Goal: Task Accomplishment & Management: Complete application form

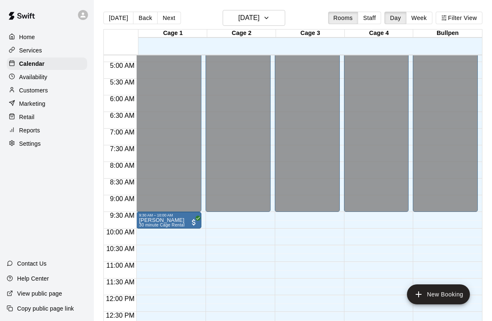
scroll to position [196, 0]
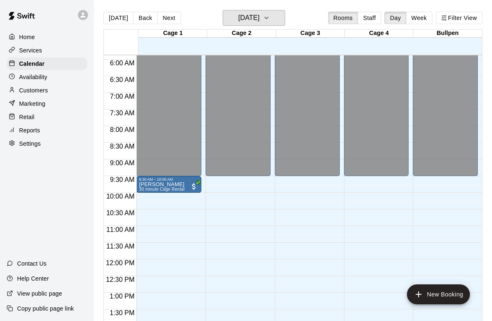
click at [274, 19] on button "[DATE]" at bounding box center [254, 18] width 63 height 16
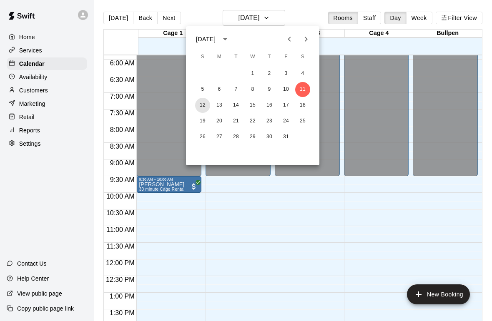
click at [210, 103] on button "12" at bounding box center [202, 105] width 15 height 15
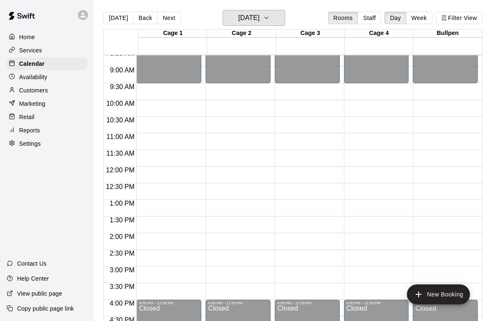
scroll to position [295, 0]
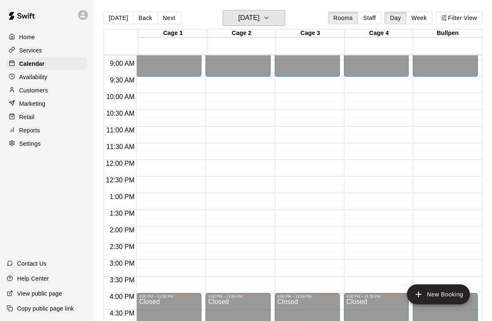
click at [278, 10] on button "[DATE]" at bounding box center [254, 18] width 63 height 16
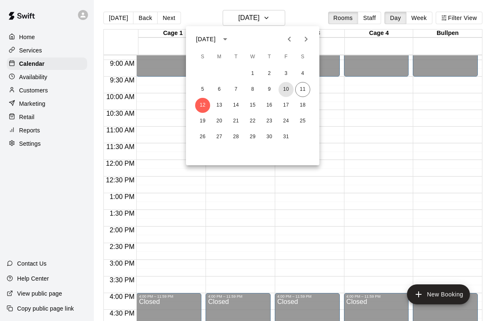
click at [285, 94] on button "10" at bounding box center [285, 89] width 15 height 15
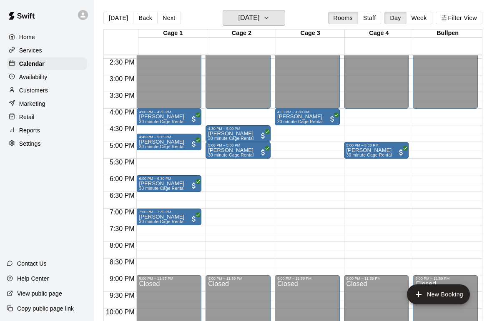
scroll to position [468, 0]
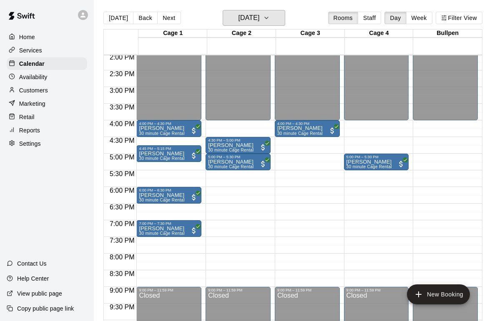
click at [259, 23] on h6 "[DATE]" at bounding box center [248, 18] width 21 height 12
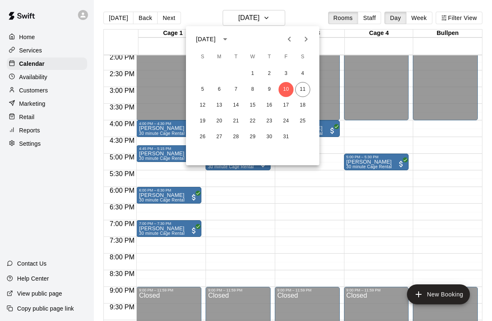
click at [297, 214] on div at bounding box center [246, 160] width 492 height 321
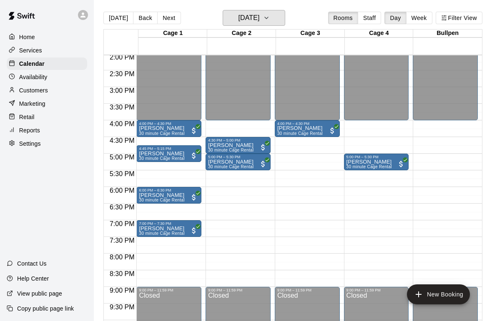
click at [270, 17] on icon "button" at bounding box center [266, 18] width 7 height 10
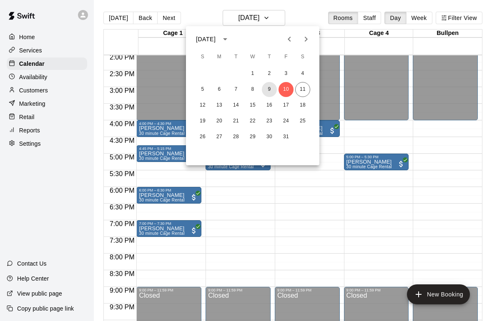
click at [276, 89] on button "9" at bounding box center [269, 89] width 15 height 15
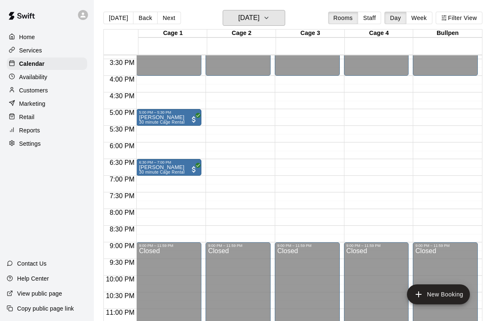
scroll to position [512, 0]
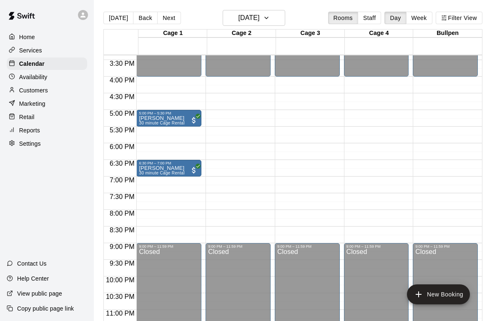
click at [270, 8] on main "[DATE] Back [DATE][DATE] Rooms Staff Day Week Filter View Cage 1 09 Thu Cage 2 …" at bounding box center [293, 167] width 398 height 335
click at [259, 21] on h6 "[DATE]" at bounding box center [248, 18] width 21 height 12
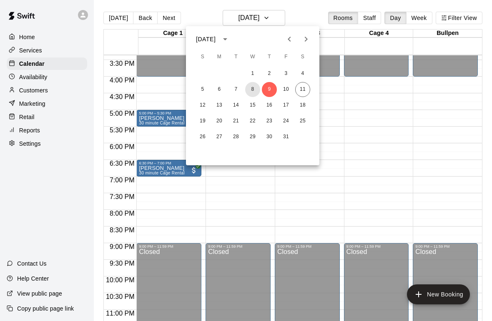
click at [253, 91] on button "8" at bounding box center [252, 89] width 15 height 15
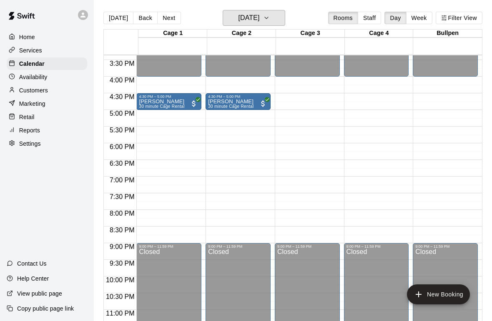
click at [259, 13] on h6 "[DATE]" at bounding box center [248, 18] width 21 height 12
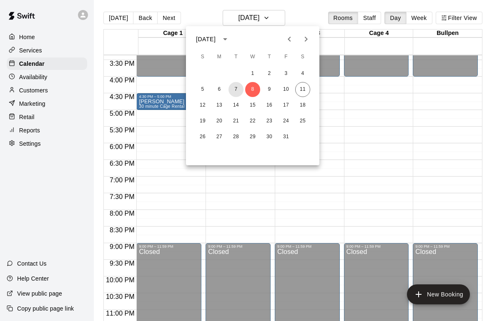
click at [235, 91] on button "7" at bounding box center [235, 89] width 15 height 15
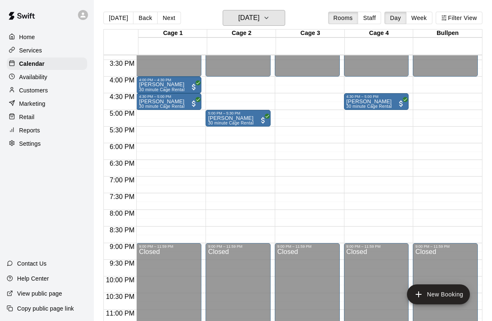
click at [259, 15] on h6 "[DATE]" at bounding box center [248, 18] width 21 height 12
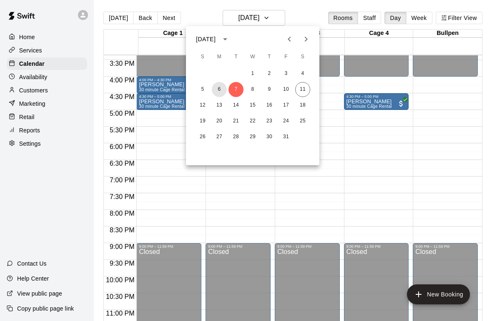
click at [221, 91] on button "6" at bounding box center [219, 89] width 15 height 15
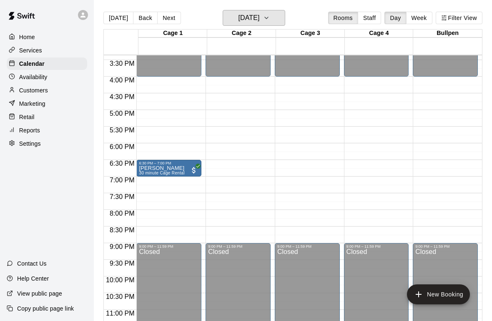
click at [259, 15] on h6 "[DATE]" at bounding box center [248, 18] width 21 height 12
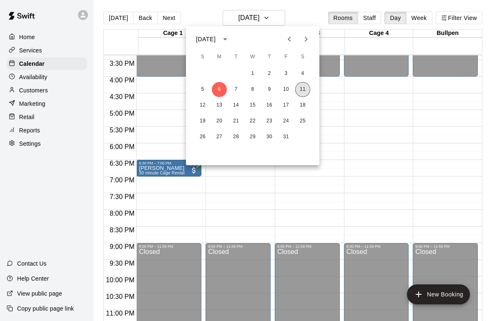
click at [305, 88] on button "11" at bounding box center [302, 89] width 15 height 15
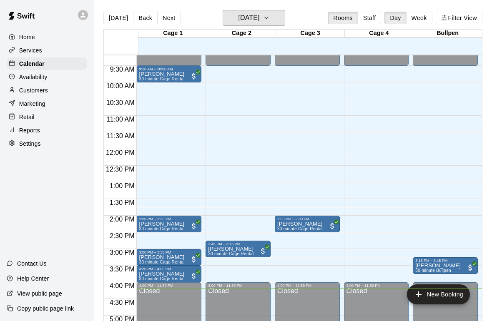
scroll to position [307, 0]
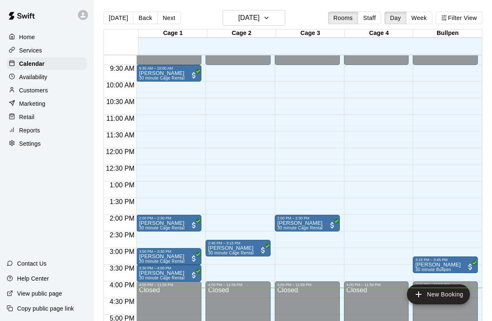
click at [33, 94] on p "Customers" at bounding box center [33, 90] width 29 height 8
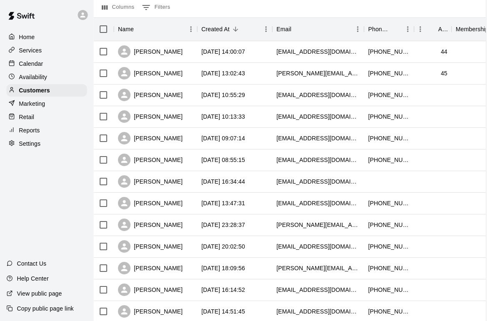
scroll to position [90, 11]
click at [437, 30] on button "Sort" at bounding box center [432, 29] width 12 height 12
click at [434, 35] on button "Sort" at bounding box center [432, 29] width 12 height 12
click at [437, 31] on button "Sort" at bounding box center [432, 29] width 12 height 12
click at [437, 30] on button "Sort" at bounding box center [432, 29] width 12 height 12
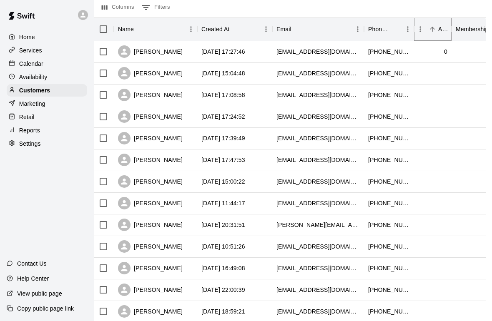
click at [431, 33] on icon "Sort" at bounding box center [432, 29] width 8 height 8
click at [42, 73] on p "Availability" at bounding box center [33, 77] width 28 height 8
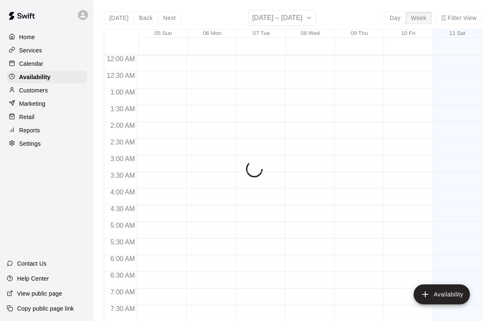
scroll to position [525, 0]
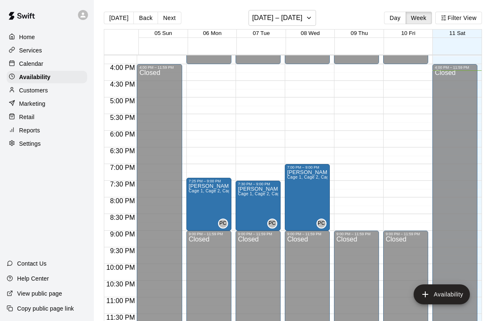
click at [36, 68] on p "Calendar" at bounding box center [31, 64] width 24 height 8
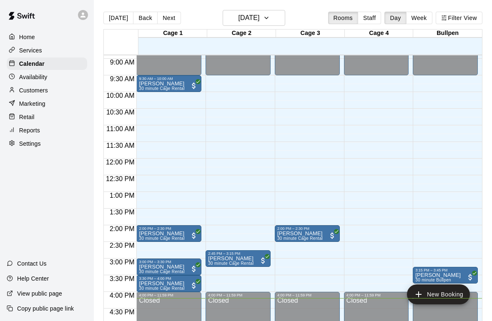
scroll to position [297, 0]
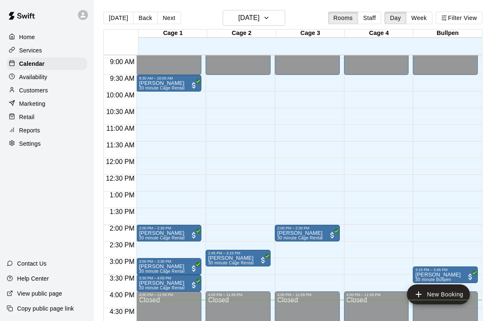
click at [33, 38] on p "Home" at bounding box center [27, 37] width 16 height 8
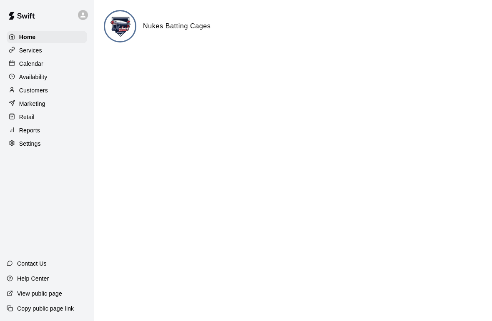
click at [39, 52] on p "Services" at bounding box center [30, 50] width 23 height 8
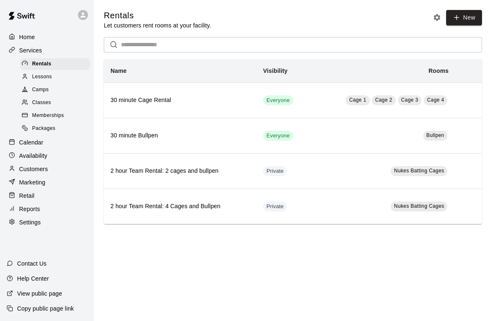
click at [43, 171] on p "Customers" at bounding box center [33, 169] width 29 height 8
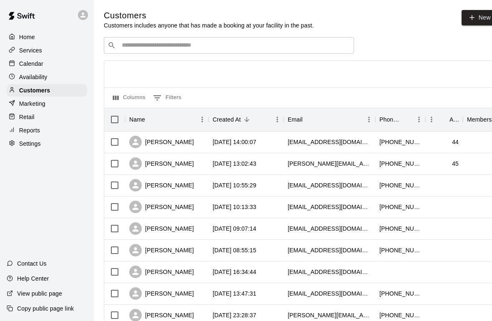
click at [476, 15] on link "New" at bounding box center [479, 17] width 36 height 15
select select "**"
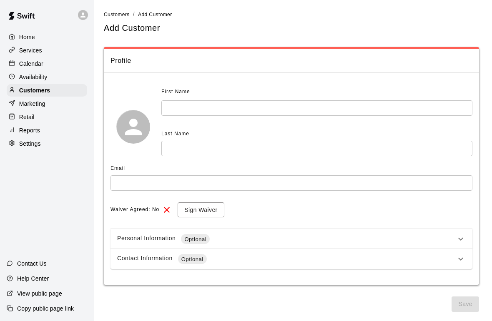
click at [181, 108] on input "text" at bounding box center [316, 107] width 311 height 15
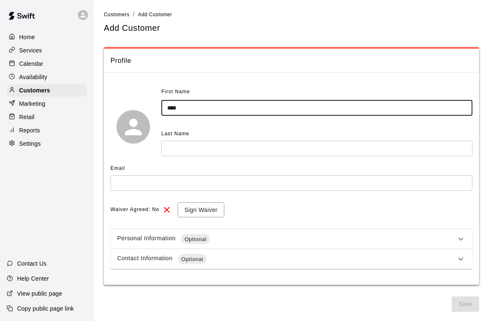
type input "****"
click at [249, 134] on div "Last Name" at bounding box center [316, 134] width 311 height 13
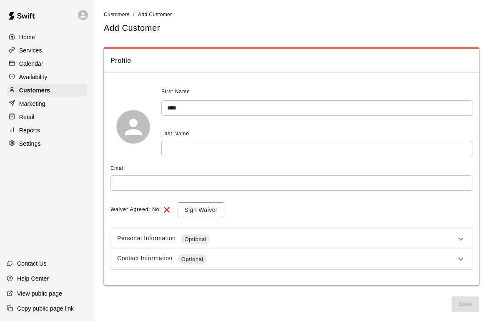
click at [288, 150] on input "text" at bounding box center [316, 148] width 311 height 15
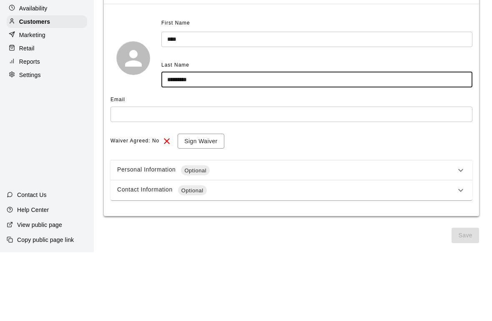
type input "********"
click at [247, 175] on input "text" at bounding box center [291, 182] width 362 height 15
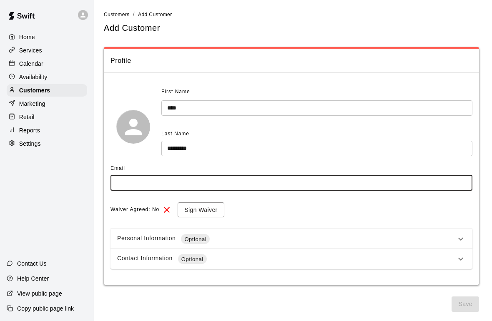
click at [295, 187] on input "text" at bounding box center [291, 182] width 362 height 15
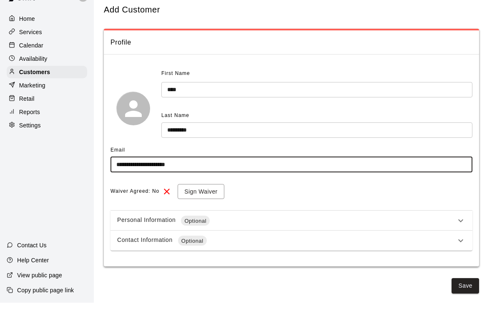
type input "**********"
click at [204, 203] on button "Sign Waiver" at bounding box center [201, 210] width 46 height 15
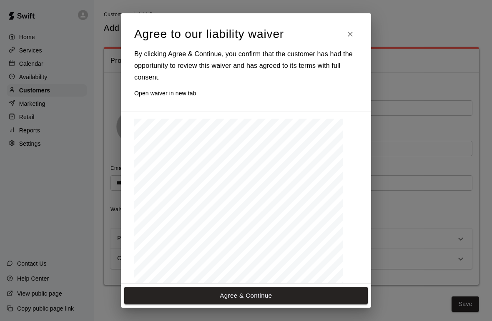
click at [248, 297] on button "Agree & Continue" at bounding box center [245, 296] width 243 height 18
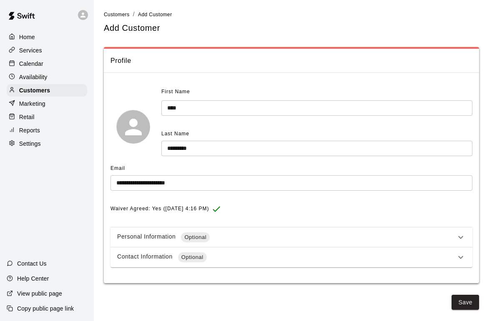
click at [466, 300] on button "Save" at bounding box center [465, 302] width 28 height 15
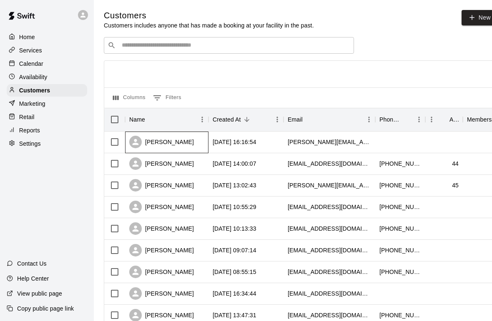
click at [183, 141] on div "[PERSON_NAME]" at bounding box center [161, 142] width 65 height 13
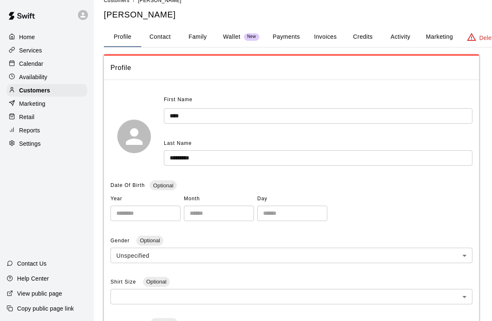
scroll to position [9, 0]
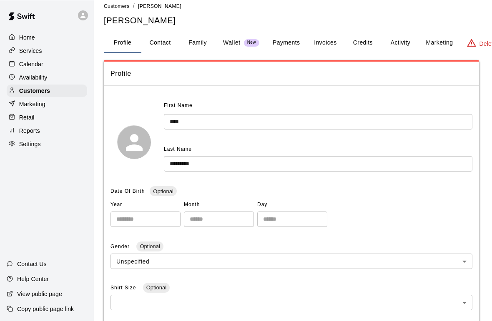
click at [31, 81] on p "Availability" at bounding box center [33, 77] width 28 height 8
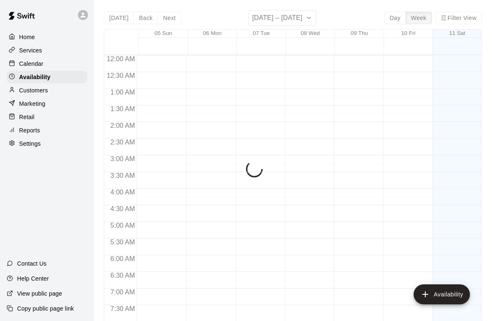
scroll to position [525, 0]
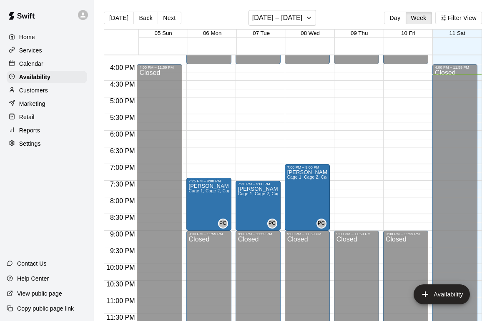
click at [33, 63] on p "Calendar" at bounding box center [31, 64] width 24 height 8
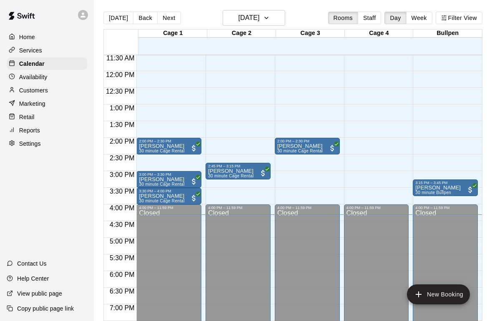
scroll to position [399, 0]
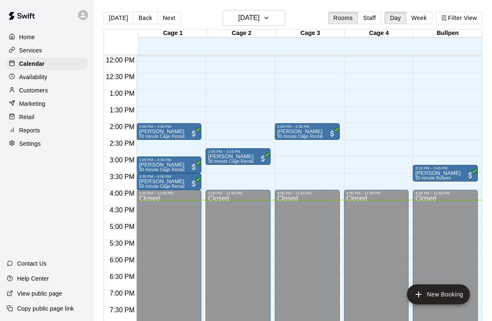
click at [123, 197] on span "4:00 PM" at bounding box center [122, 193] width 29 height 7
click at [124, 213] on span "4:30 PM" at bounding box center [122, 210] width 29 height 7
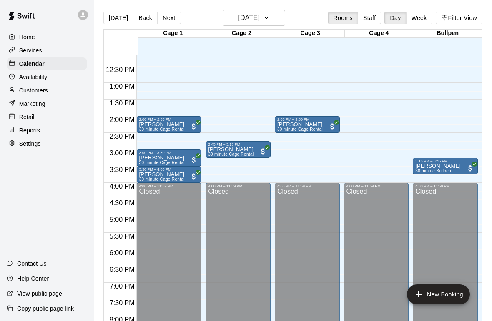
scroll to position [408, 0]
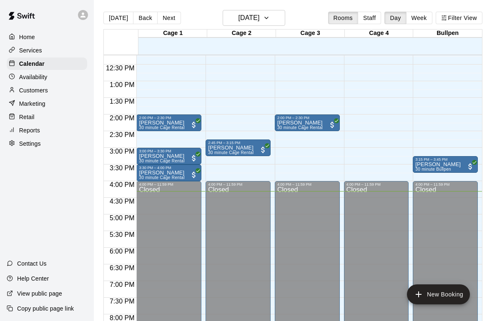
click at [127, 205] on span "4:30 PM" at bounding box center [122, 201] width 29 height 7
click at [125, 187] on span "4:00 PM" at bounding box center [122, 184] width 29 height 7
click at [33, 75] on p "Availability" at bounding box center [33, 77] width 28 height 8
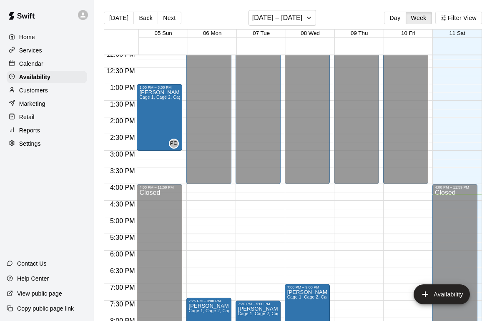
scroll to position [403, 0]
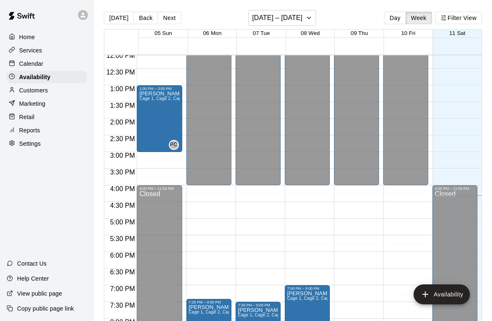
click at [133, 211] on div "4:30 PM" at bounding box center [120, 208] width 33 height 12
click at [120, 211] on div "4:30 PM" at bounding box center [120, 208] width 33 height 12
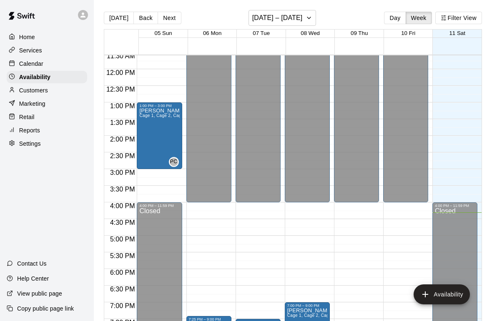
scroll to position [386, 0]
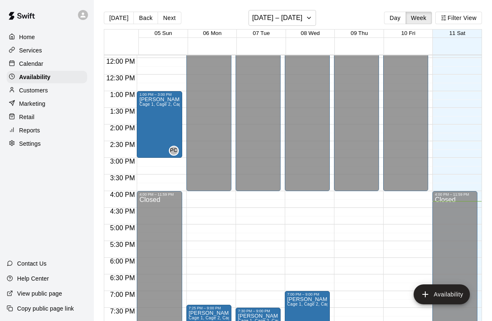
scroll to position [399, 0]
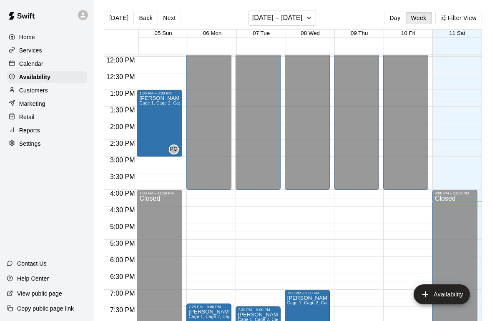
click at [49, 78] on p "Availability" at bounding box center [34, 77] width 31 height 8
click at [127, 196] on span "4:00 PM" at bounding box center [122, 193] width 29 height 7
click at [129, 213] on span "4:30 PM" at bounding box center [122, 210] width 29 height 7
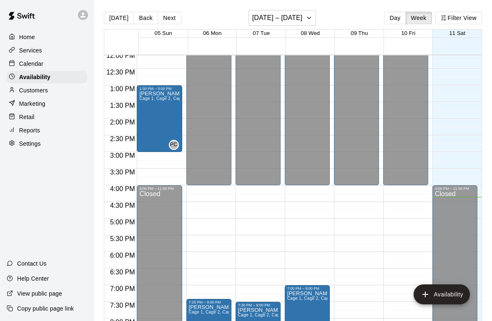
scroll to position [403, 0]
click at [38, 66] on p "Calendar" at bounding box center [31, 64] width 24 height 8
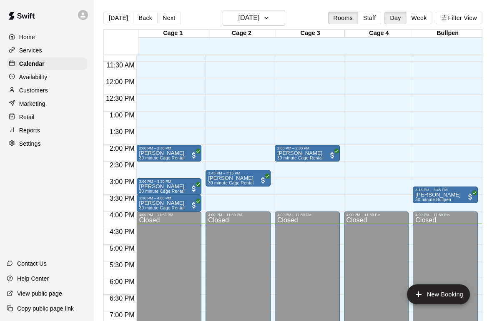
scroll to position [375, 0]
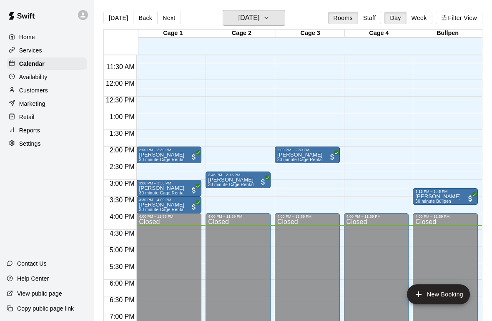
click at [274, 21] on button "[DATE]" at bounding box center [254, 18] width 63 height 16
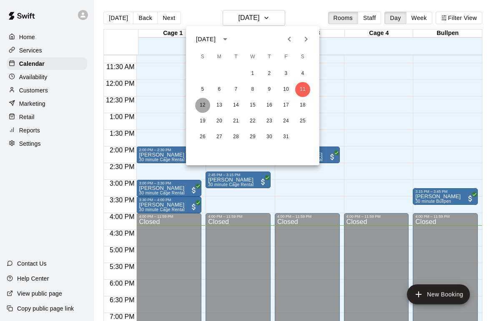
click at [201, 102] on button "12" at bounding box center [202, 105] width 15 height 15
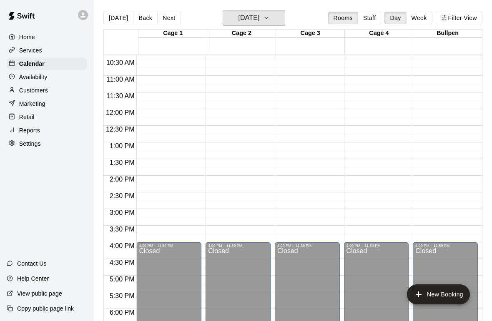
scroll to position [354, 0]
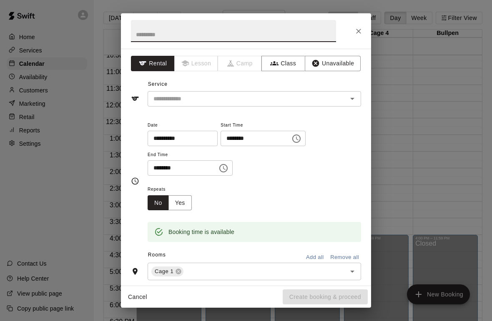
click at [359, 37] on button "Close" at bounding box center [358, 31] width 15 height 15
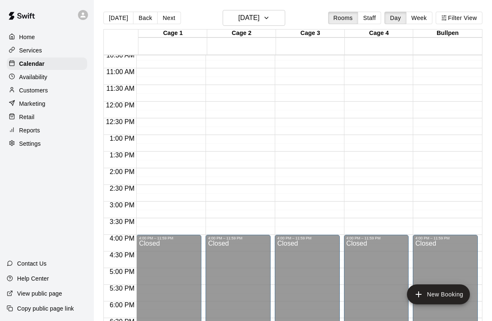
click at [183, 110] on div "12:00 AM – 9:30 AM Closed 4:00 PM – 11:59 PM Closed" at bounding box center [168, 102] width 65 height 800
click at [171, 114] on div "12:00 AM – 9:30 AM Closed 4:00 PM – 11:59 PM Closed" at bounding box center [168, 102] width 65 height 800
click at [193, 93] on div "12:00 AM – 9:30 AM Closed 4:00 PM – 11:59 PM Closed" at bounding box center [168, 102] width 65 height 800
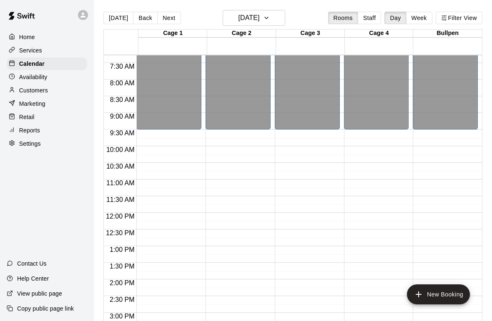
click at [183, 173] on div "12:00 AM – 9:30 AM Closed 4:00 PM – 11:59 PM Closed" at bounding box center [168, 213] width 65 height 800
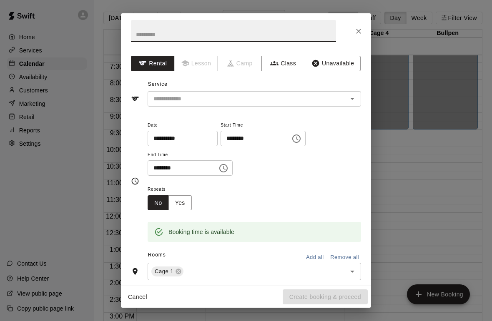
click at [355, 95] on icon "Open" at bounding box center [352, 99] width 10 height 10
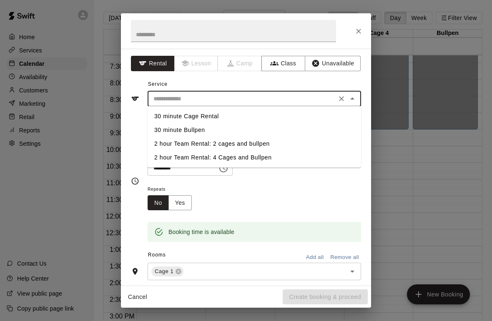
click at [230, 116] on li "30 minute Cage Rental" at bounding box center [254, 117] width 213 height 14
type input "**********"
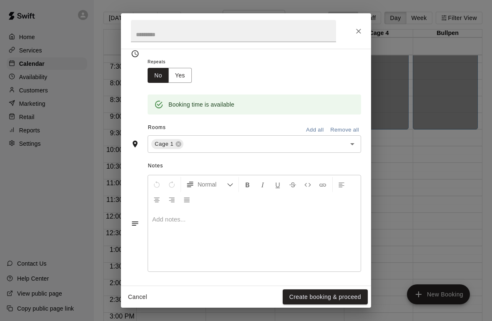
scroll to position [127, 0]
click at [344, 292] on button "Create booking & proceed" at bounding box center [325, 297] width 85 height 15
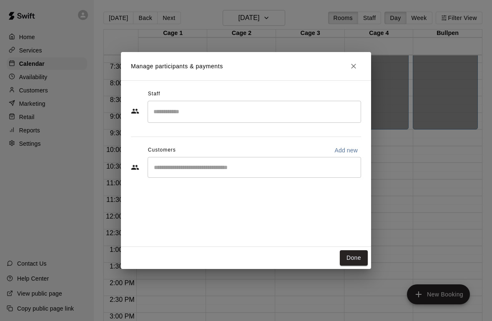
click at [271, 166] on input "Start typing to search customers..." at bounding box center [254, 167] width 206 height 8
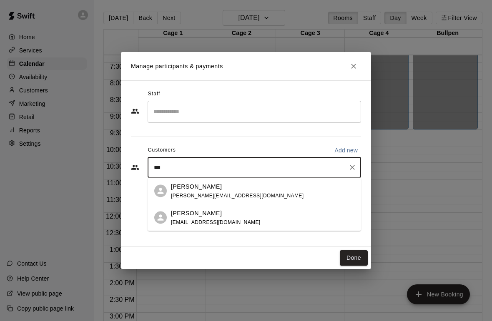
type input "****"
click at [228, 192] on div "[PERSON_NAME] [PERSON_NAME][EMAIL_ADDRESS][DOMAIN_NAME]" at bounding box center [237, 191] width 133 height 18
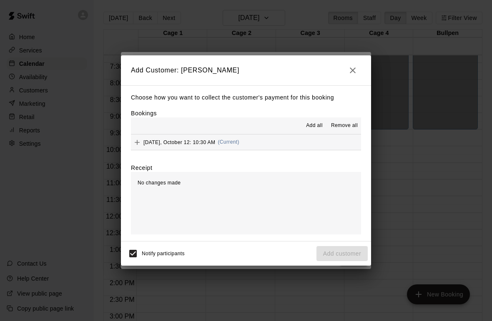
click at [315, 127] on span "Add all" at bounding box center [314, 126] width 17 height 8
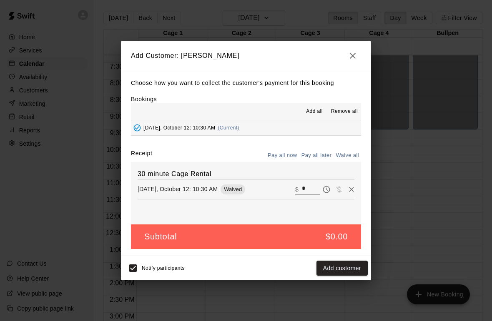
click at [310, 188] on input "*" at bounding box center [311, 189] width 18 height 11
type input "**"
click at [355, 269] on button "Checkout" at bounding box center [347, 268] width 39 height 15
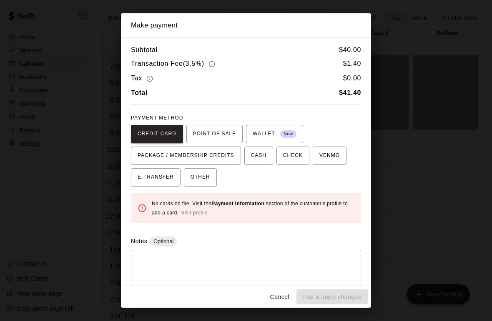
click at [350, 298] on div "Cancel Pay & apply changes" at bounding box center [246, 297] width 250 height 22
click at [72, 192] on div "Make payment Subtotal $ 40.00 Transaction Fee ( 3.5% ) $ 1.40 Tax $ 0.00 Total …" at bounding box center [246, 160] width 492 height 321
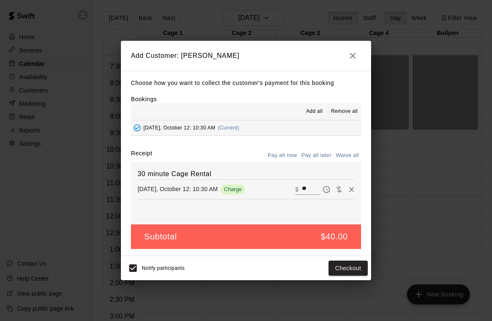
click at [75, 186] on div "Add Customer: [PERSON_NAME] Choose how you want to collect the customer's payme…" at bounding box center [246, 160] width 492 height 321
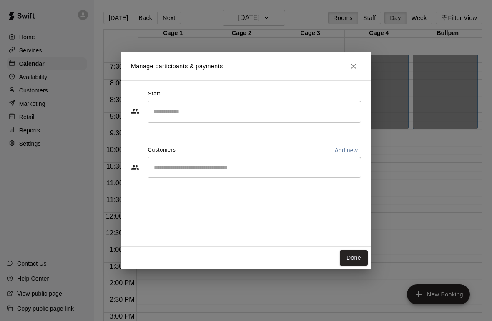
click at [44, 88] on div "Manage participants & payments Staff ​ Customers Add new ​ Done" at bounding box center [246, 160] width 492 height 321
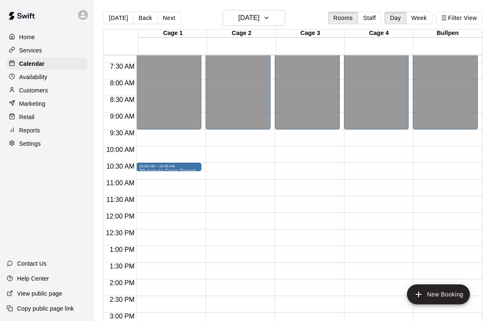
click at [25, 89] on p "Customers" at bounding box center [33, 90] width 29 height 8
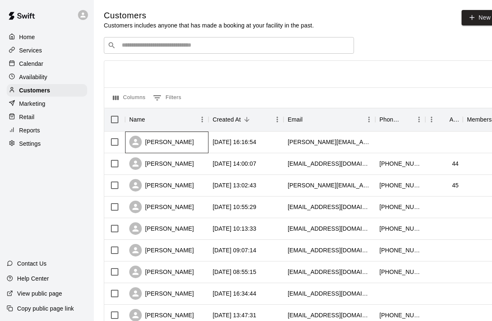
click at [167, 145] on div "[PERSON_NAME]" at bounding box center [161, 142] width 65 height 13
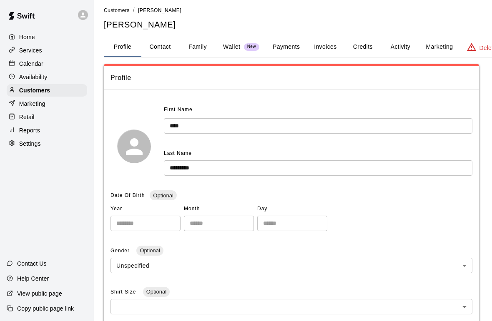
scroll to position [3, 0]
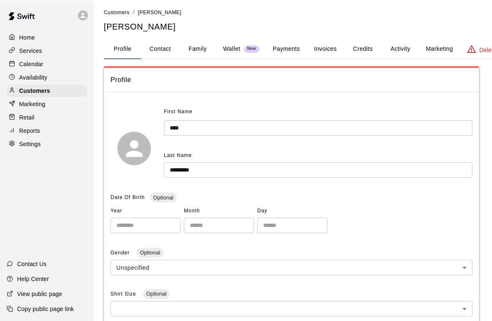
click at [291, 49] on button "Payments" at bounding box center [286, 49] width 40 height 20
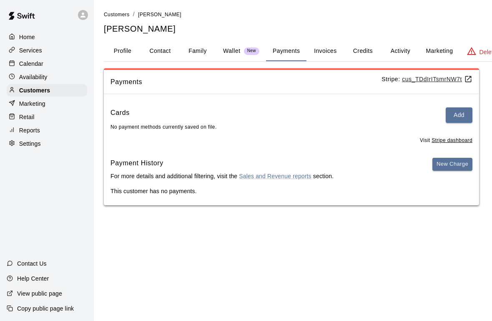
click at [460, 115] on button "Add" at bounding box center [458, 115] width 27 height 15
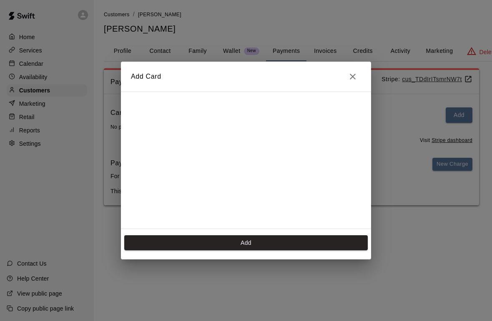
scroll to position [138, 0]
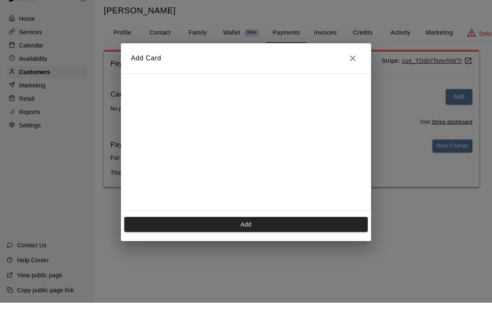
click at [255, 235] on button "Add" at bounding box center [245, 242] width 243 height 15
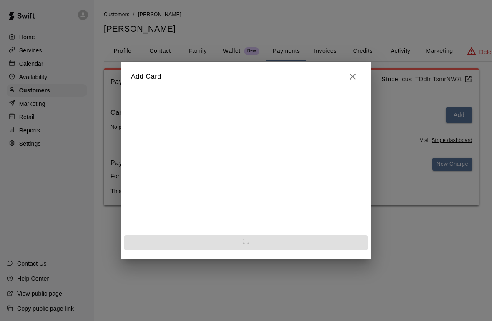
scroll to position [0, 0]
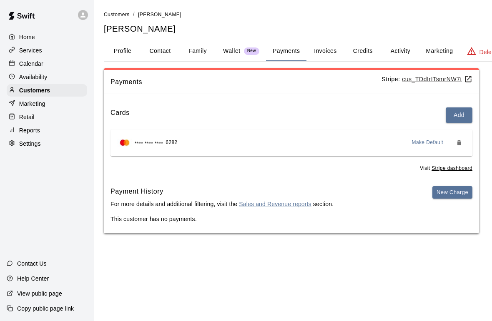
click at [457, 186] on button "New Charge" at bounding box center [452, 192] width 40 height 13
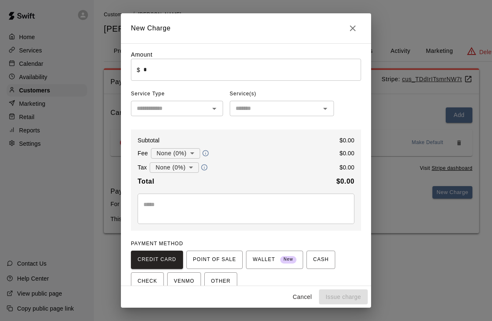
click at [216, 73] on input "*" at bounding box center [252, 70] width 218 height 22
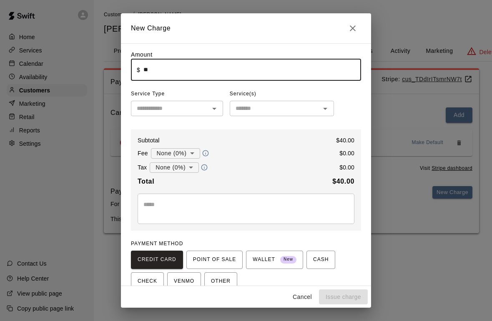
click at [182, 110] on input "text" at bounding box center [169, 108] width 73 height 10
type input "*****"
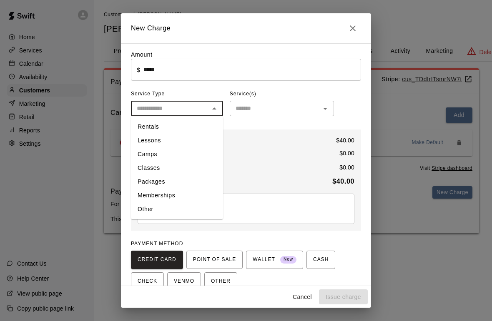
click at [185, 129] on li "Rentals" at bounding box center [177, 127] width 92 height 14
type input "*******"
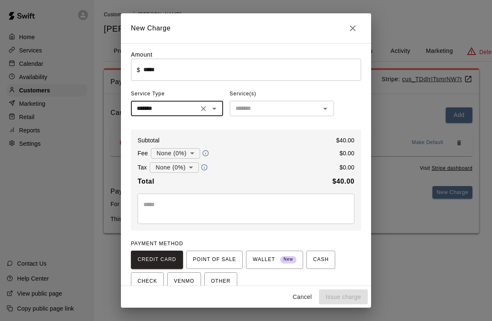
click at [289, 110] on input "text" at bounding box center [274, 108] width 85 height 10
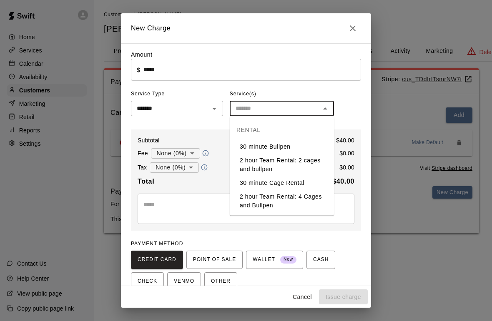
click at [286, 147] on li "30 minute Bullpen" at bounding box center [282, 147] width 104 height 14
type input "**********"
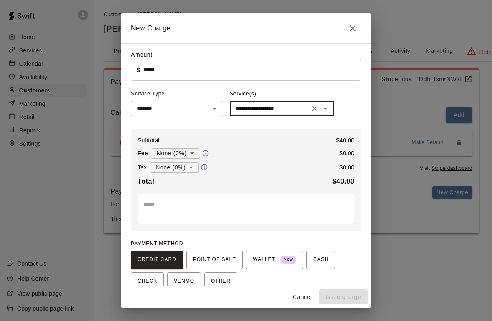
click at [311, 113] on button "Clear" at bounding box center [314, 109] width 12 height 12
click at [282, 110] on input "text" at bounding box center [274, 108] width 85 height 10
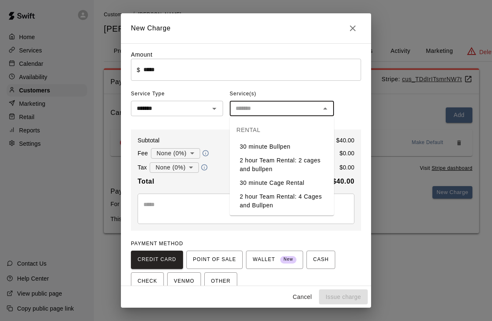
click at [288, 182] on li "30 minute Cage Rental" at bounding box center [282, 183] width 104 height 14
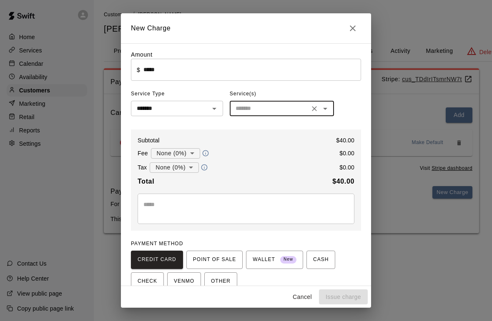
type input "**********"
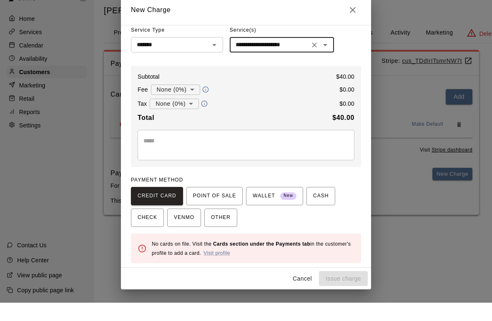
scroll to position [45, 0]
click at [353, 286] on div "Cancel Issue charge" at bounding box center [246, 297] width 250 height 22
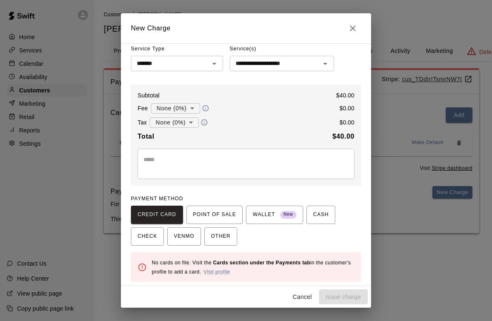
click at [400, 263] on div "**********" at bounding box center [246, 160] width 492 height 321
type input "*"
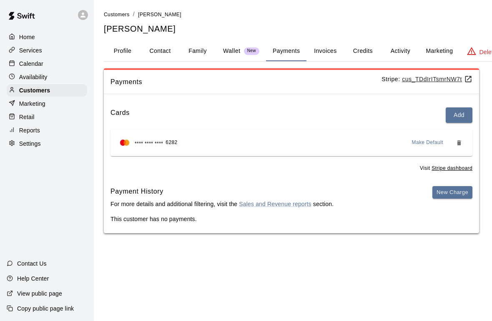
click at [428, 144] on span "Make Default" at bounding box center [428, 143] width 32 height 8
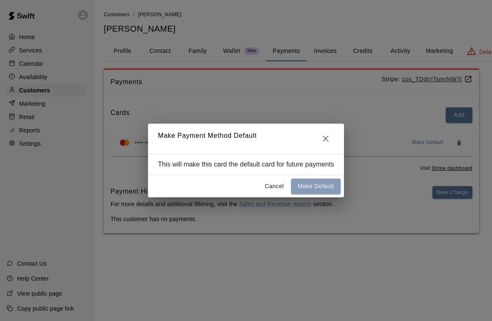
click at [332, 186] on button "Make Default" at bounding box center [316, 186] width 50 height 15
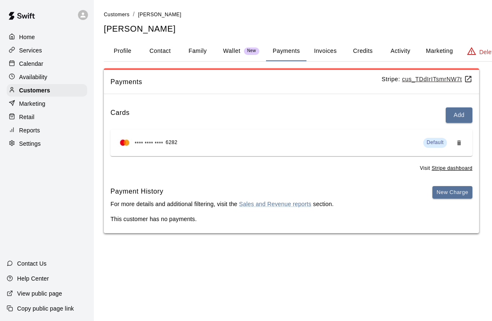
click at [453, 192] on button "New Charge" at bounding box center [452, 192] width 40 height 13
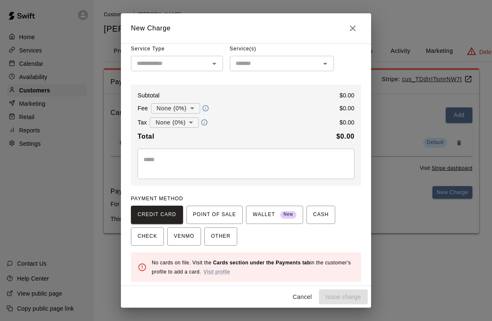
click at [220, 273] on link "Visit profile" at bounding box center [216, 272] width 27 height 6
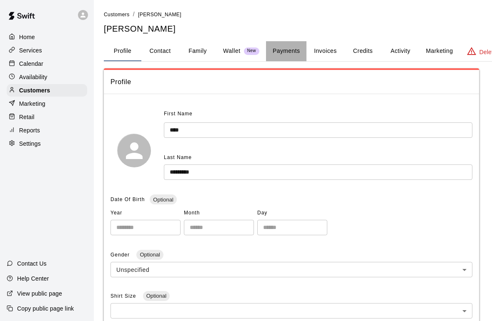
click at [288, 53] on button "Payments" at bounding box center [286, 51] width 40 height 20
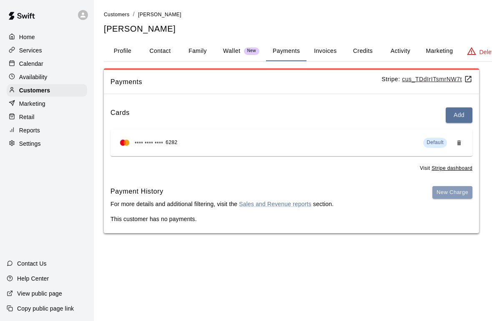
click at [454, 192] on button "New Charge" at bounding box center [452, 192] width 40 height 13
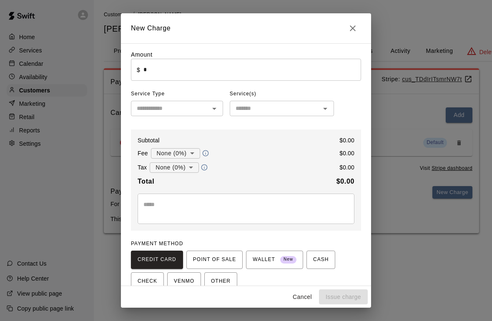
click at [224, 70] on input "*" at bounding box center [252, 70] width 218 height 22
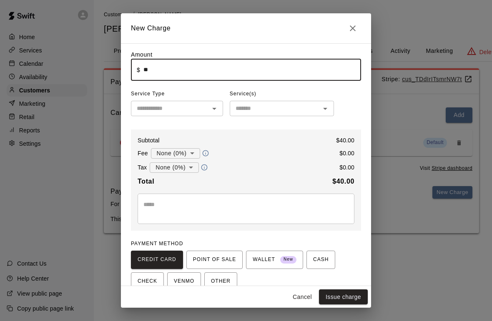
click at [194, 107] on input "text" at bounding box center [169, 108] width 73 height 10
type input "*****"
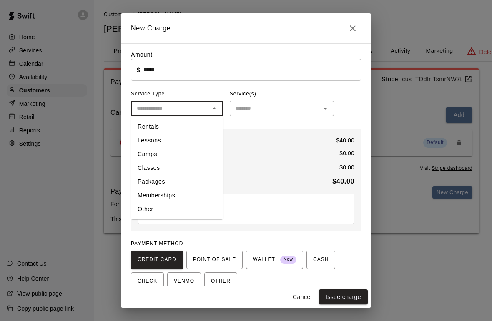
click at [184, 129] on li "Rentals" at bounding box center [177, 127] width 92 height 14
type input "*******"
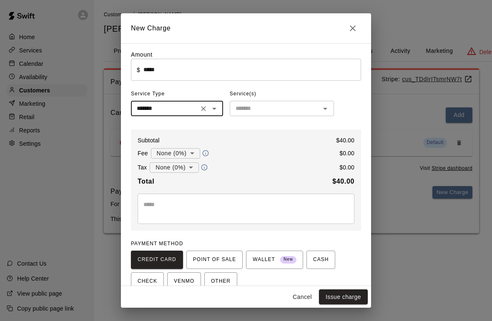
click at [287, 108] on input "text" at bounding box center [274, 108] width 85 height 10
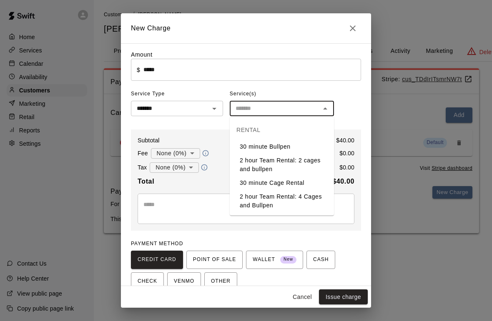
click at [293, 185] on li "30 minute Cage Rental" at bounding box center [282, 183] width 104 height 14
type input "**********"
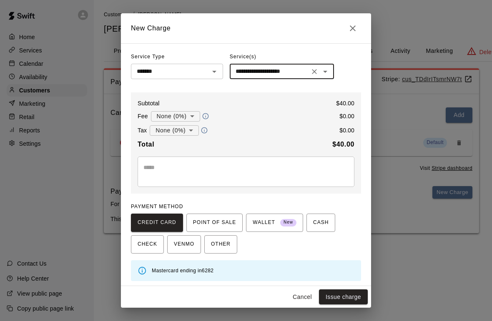
scroll to position [37, 0]
click at [356, 292] on button "Issue charge" at bounding box center [343, 297] width 49 height 15
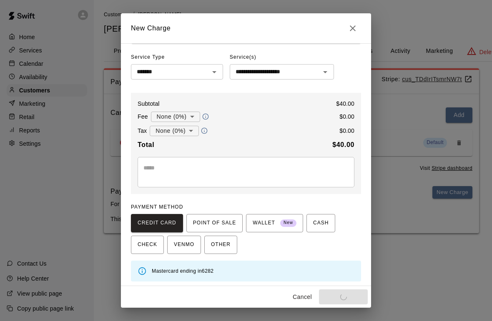
type input "*"
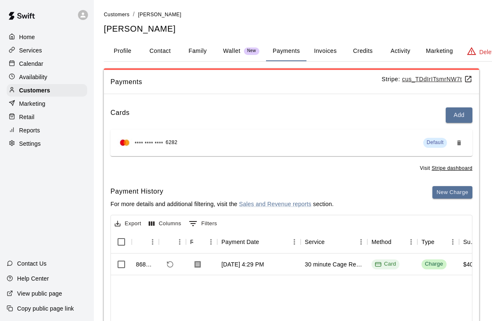
scroll to position [0, 0]
click at [28, 45] on div "Services" at bounding box center [47, 50] width 80 height 13
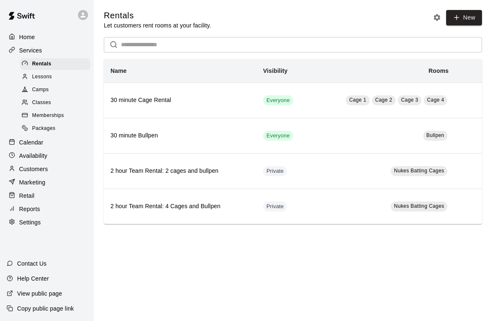
click at [33, 38] on p "Home" at bounding box center [27, 37] width 16 height 8
